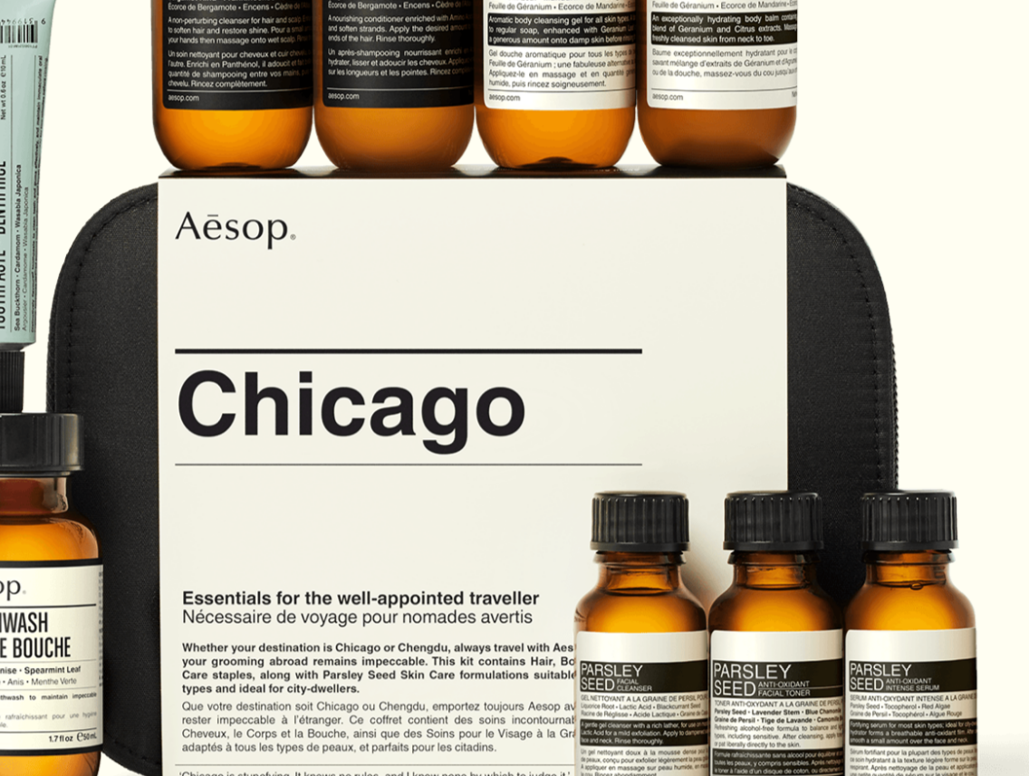
scroll to position [261, 0]
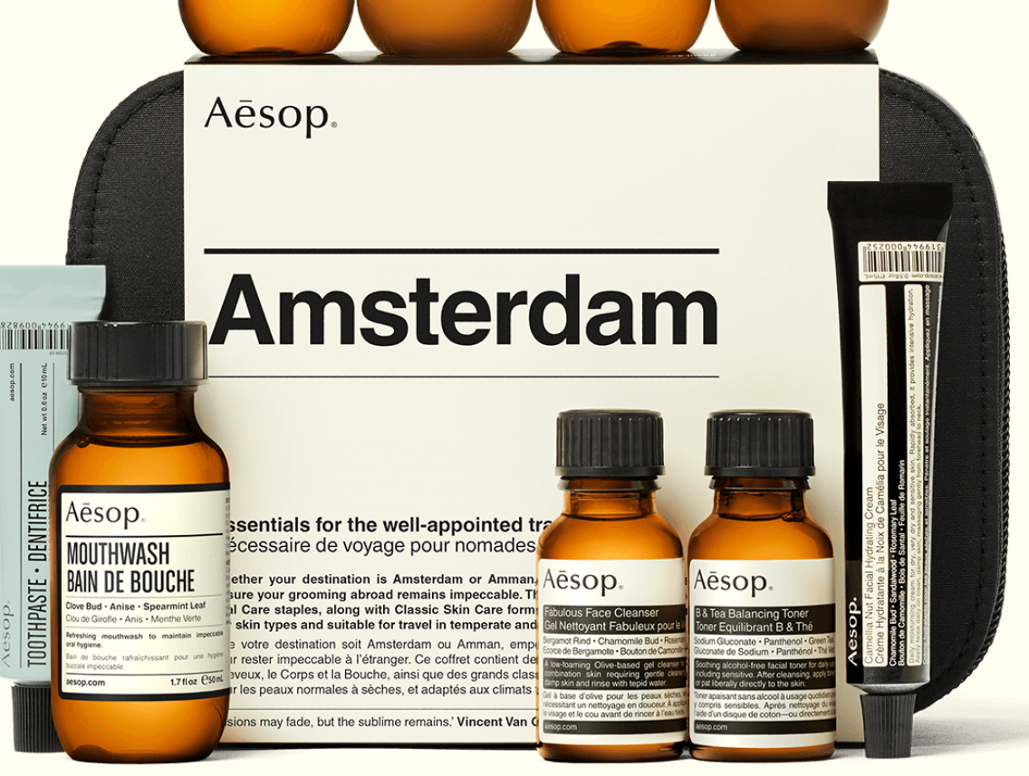
scroll to position [218, 0]
